Goal: Task Accomplishment & Management: Manage account settings

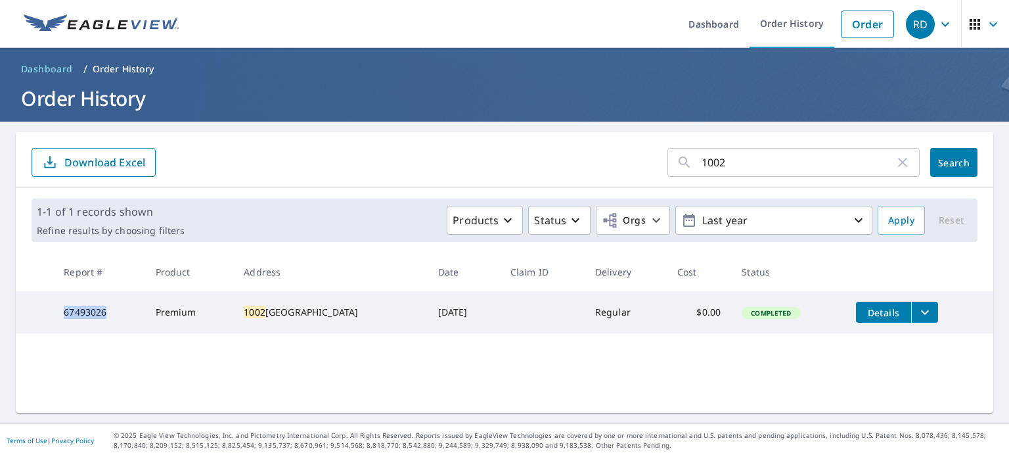
click at [895, 160] on icon "button" at bounding box center [903, 162] width 16 height 16
click at [105, 62] on p "Order History" at bounding box center [124, 68] width 62 height 13
click at [110, 68] on p "Order History" at bounding box center [124, 68] width 62 height 13
click at [47, 71] on span "Dashboard" at bounding box center [47, 68] width 52 height 13
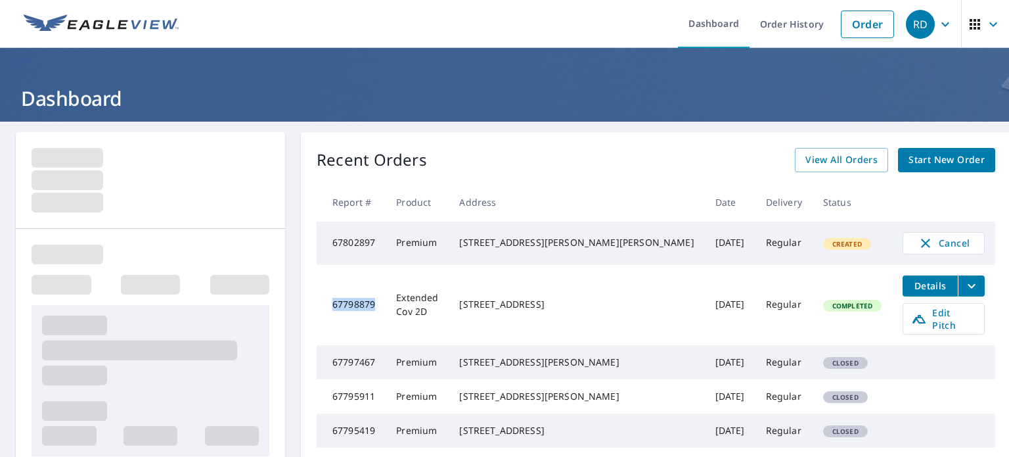
drag, startPoint x: 395, startPoint y: 303, endPoint x: 352, endPoint y: 305, distance: 42.8
click at [352, 305] on td "67798879" at bounding box center [351, 305] width 69 height 80
copy td "67798879"
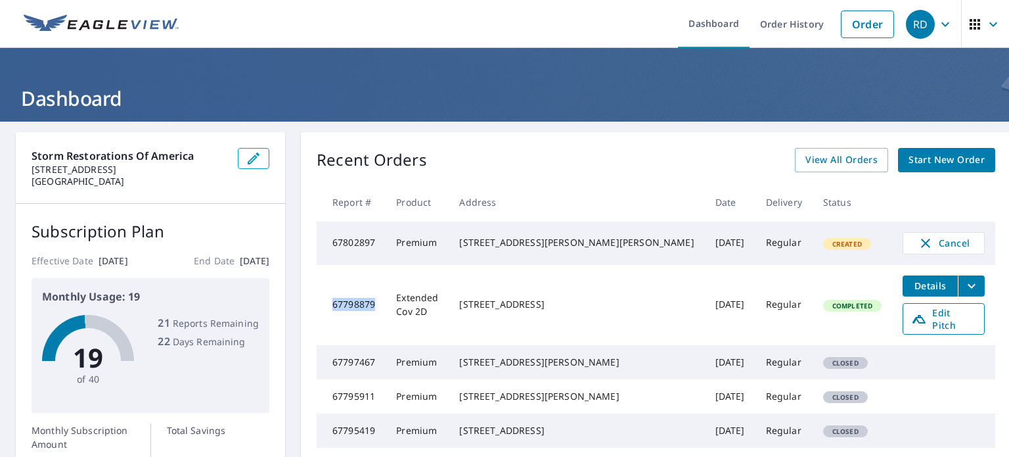
click at [926, 318] on span "Edit Pitch" at bounding box center [943, 318] width 65 height 25
click at [964, 287] on icon "filesDropdownBtn-67798879" at bounding box center [972, 286] width 16 height 16
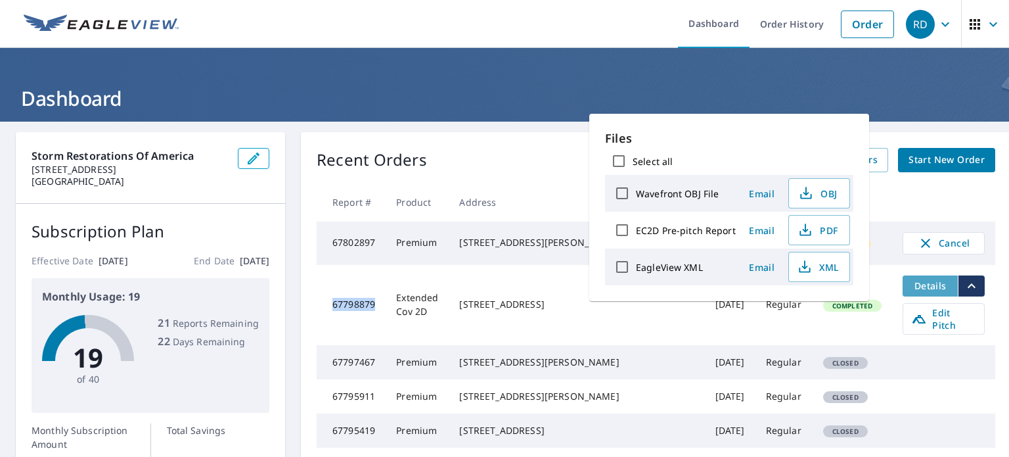
click at [911, 290] on span "Details" at bounding box center [930, 285] width 39 height 12
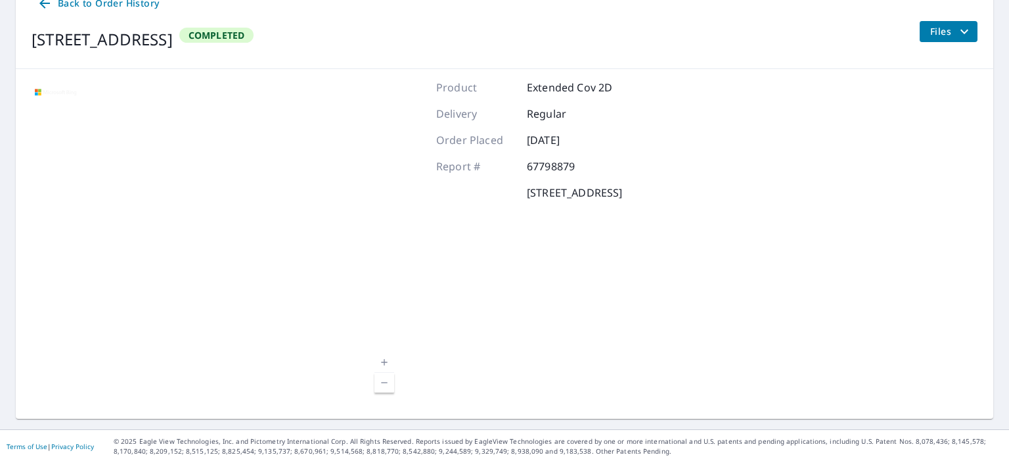
scroll to position [156, 0]
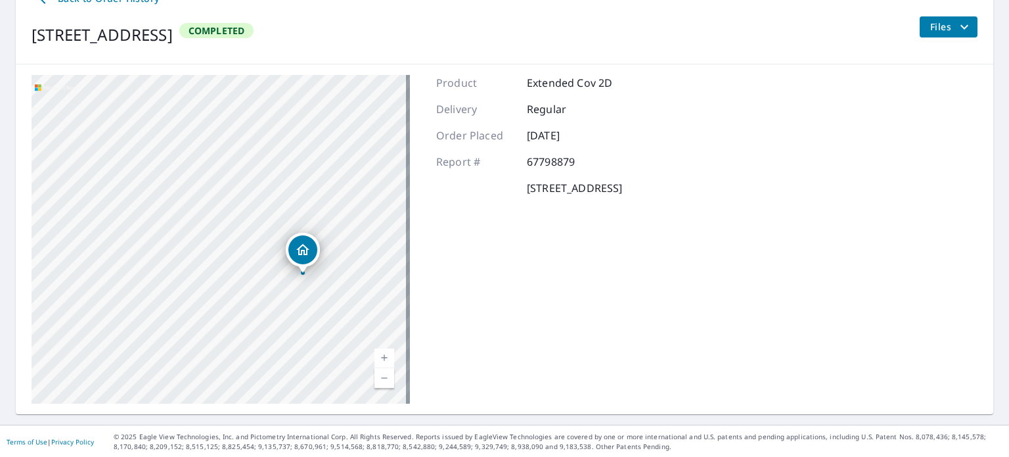
drag, startPoint x: 290, startPoint y: 264, endPoint x: 233, endPoint y: 189, distance: 94.6
click at [238, 193] on div "[STREET_ADDRESS]" at bounding box center [221, 239] width 378 height 328
drag, startPoint x: 304, startPoint y: 233, endPoint x: 179, endPoint y: 45, distance: 225.6
click at [187, 53] on div "Back to Order History [STREET_ADDRESS] Completed Files [STREET_ADDRESS][GEOGRAP…" at bounding box center [505, 195] width 978 height 438
drag, startPoint x: 267, startPoint y: 149, endPoint x: 137, endPoint y: 57, distance: 159.3
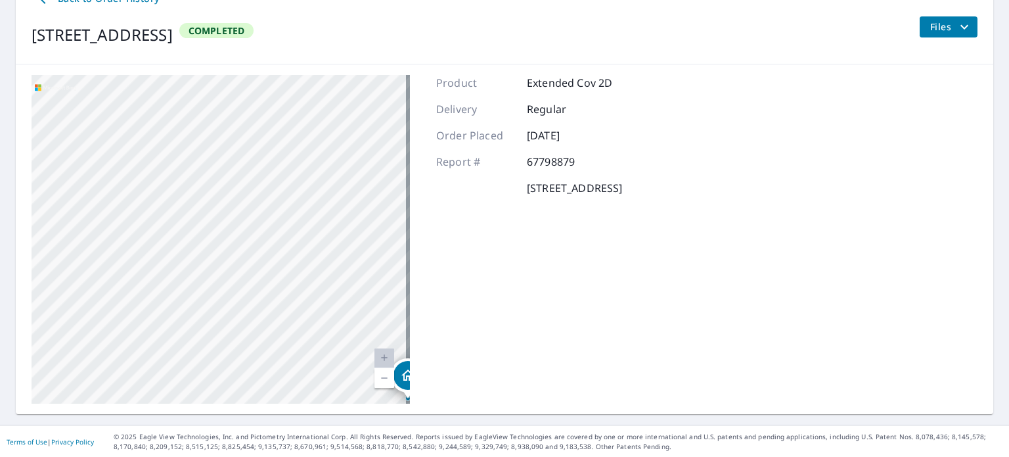
click at [137, 57] on div "Back to Order History [STREET_ADDRESS] Completed Files [STREET_ADDRESS][GEOGRAP…" at bounding box center [505, 195] width 978 height 438
click at [122, 108] on div "[STREET_ADDRESS]" at bounding box center [221, 239] width 378 height 328
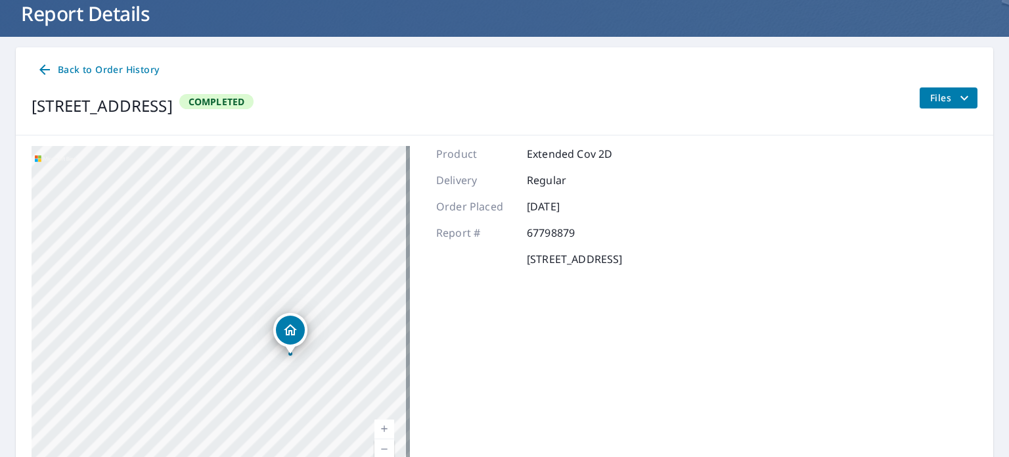
scroll to position [0, 0]
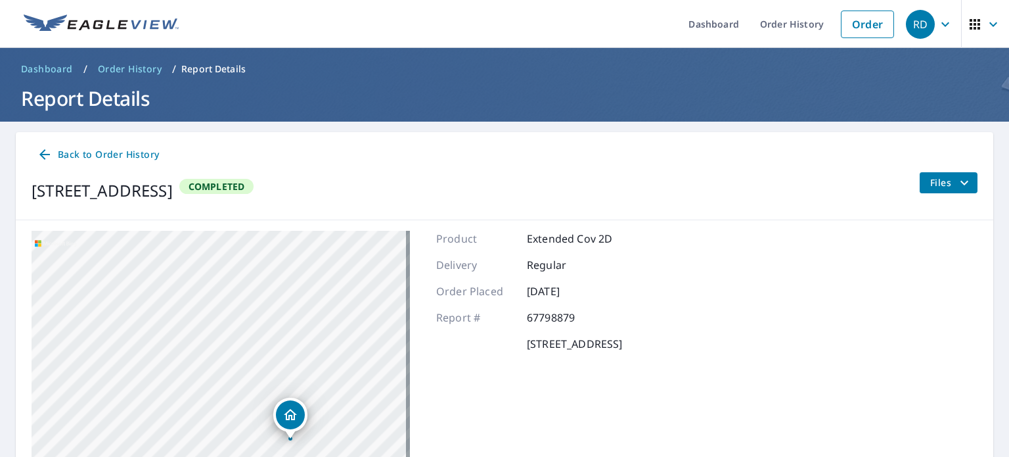
click at [111, 153] on span "Back to Order History" at bounding box center [98, 155] width 122 height 16
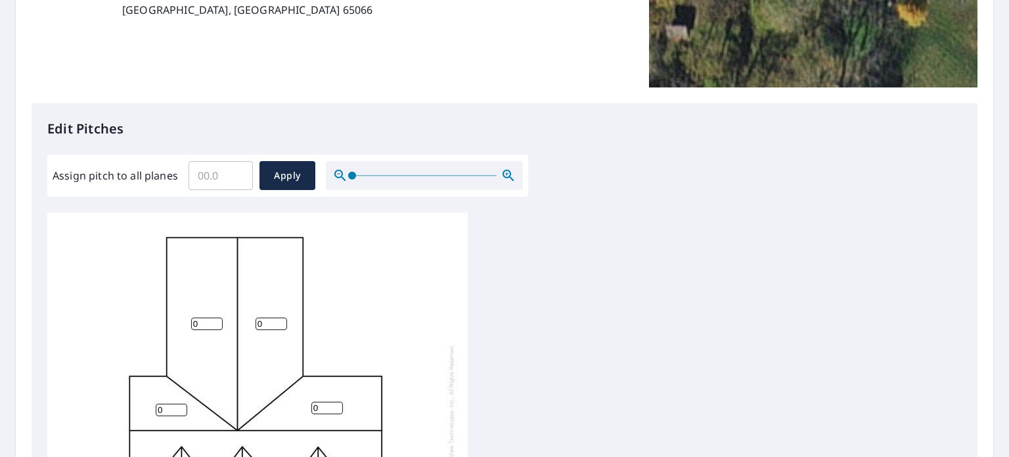
scroll to position [197, 0]
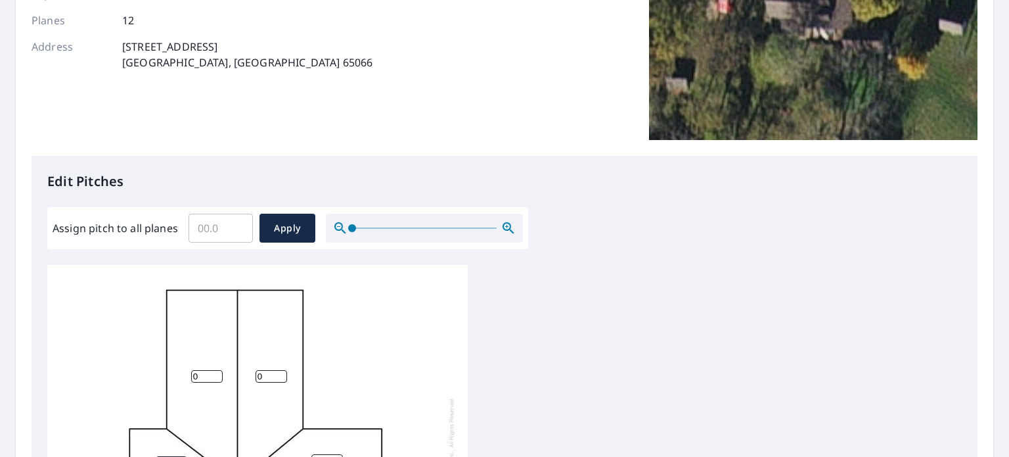
click at [217, 229] on input "Assign pitch to all planes" at bounding box center [221, 228] width 64 height 37
type input "9"
click at [286, 231] on span "Apply" at bounding box center [287, 228] width 35 height 16
type input "9"
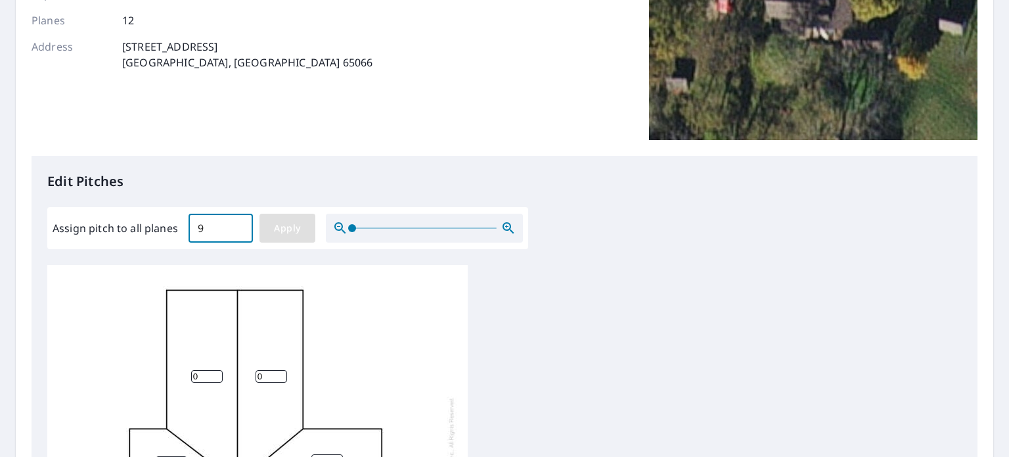
type input "9"
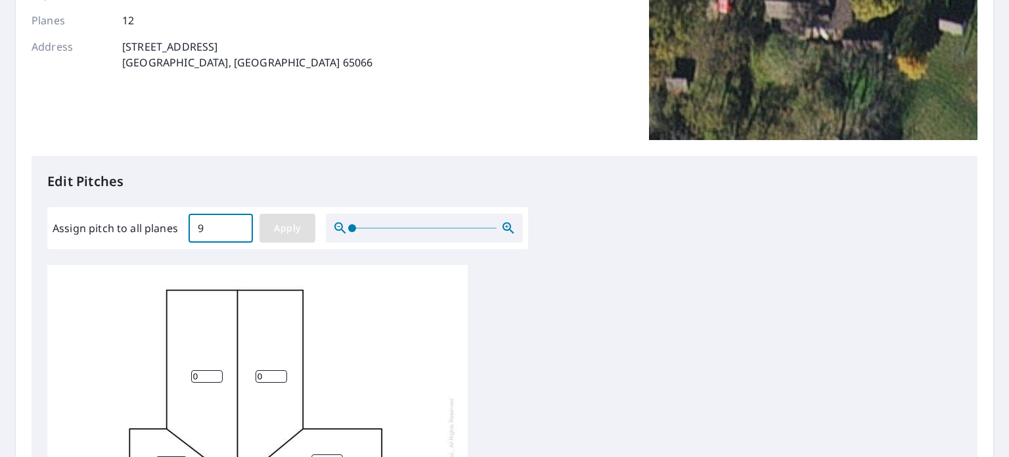
type input "9"
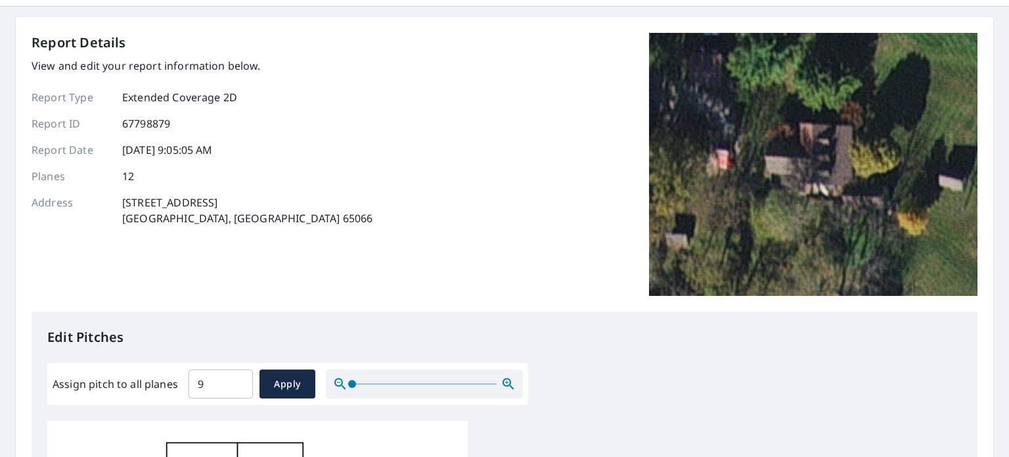
scroll to position [0, 0]
